Goal: Transaction & Acquisition: Obtain resource

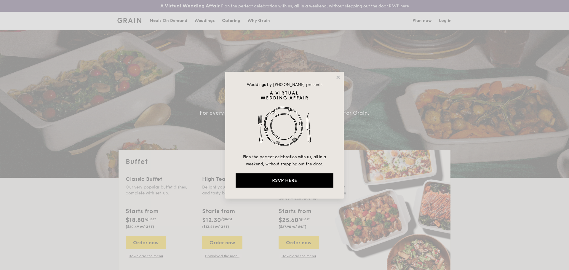
select select
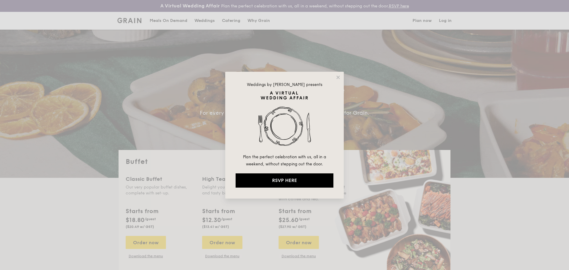
click at [338, 81] on div "Weddings by [PERSON_NAME] presents Plan the perfect celebration with us, all in…" at bounding box center [284, 135] width 119 height 127
click at [339, 77] on icon at bounding box center [338, 77] width 3 height 3
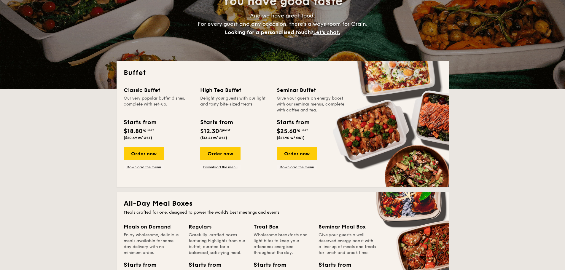
scroll to position [148, 0]
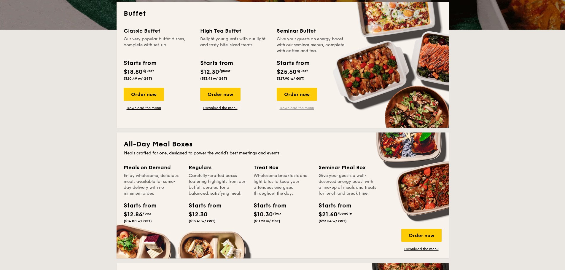
click at [310, 108] on link "Download the menu" at bounding box center [297, 108] width 40 height 5
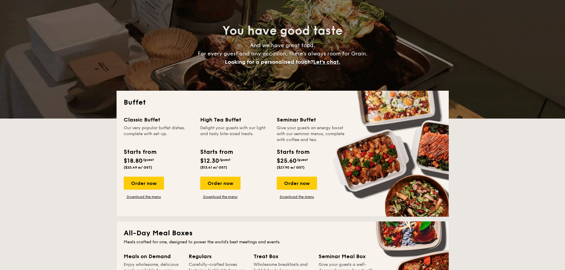
scroll to position [0, 0]
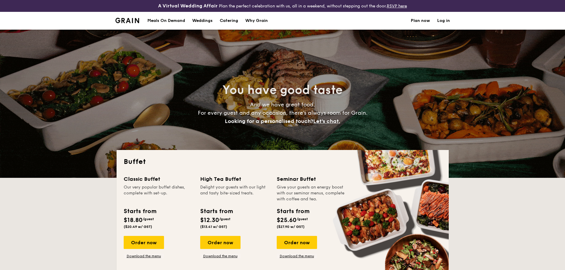
click at [196, 18] on div "Weddings" at bounding box center [202, 21] width 20 height 18
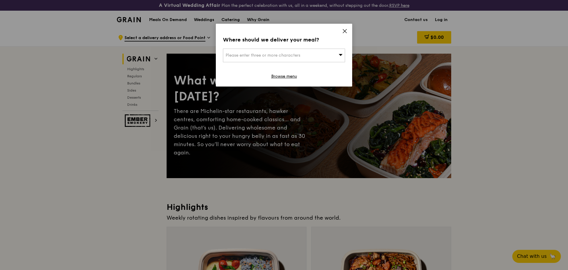
click at [346, 30] on icon at bounding box center [344, 30] width 5 height 5
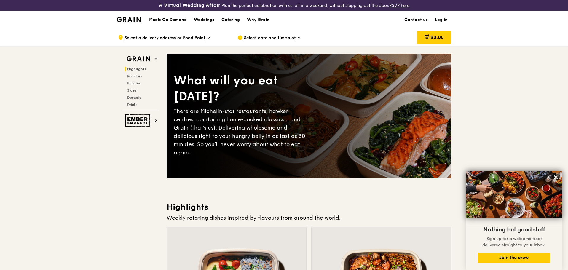
click at [230, 19] on div "Catering" at bounding box center [230, 20] width 18 height 18
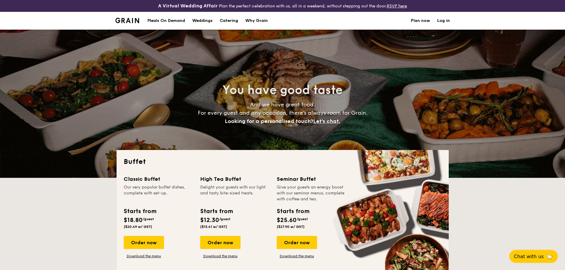
select select
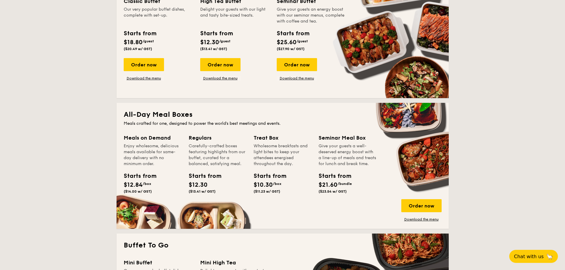
scroll to position [59, 0]
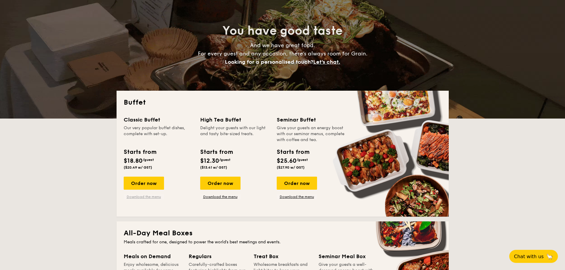
click at [157, 197] on link "Download the menu" at bounding box center [144, 197] width 40 height 5
